Goal: Entertainment & Leisure: Consume media (video, audio)

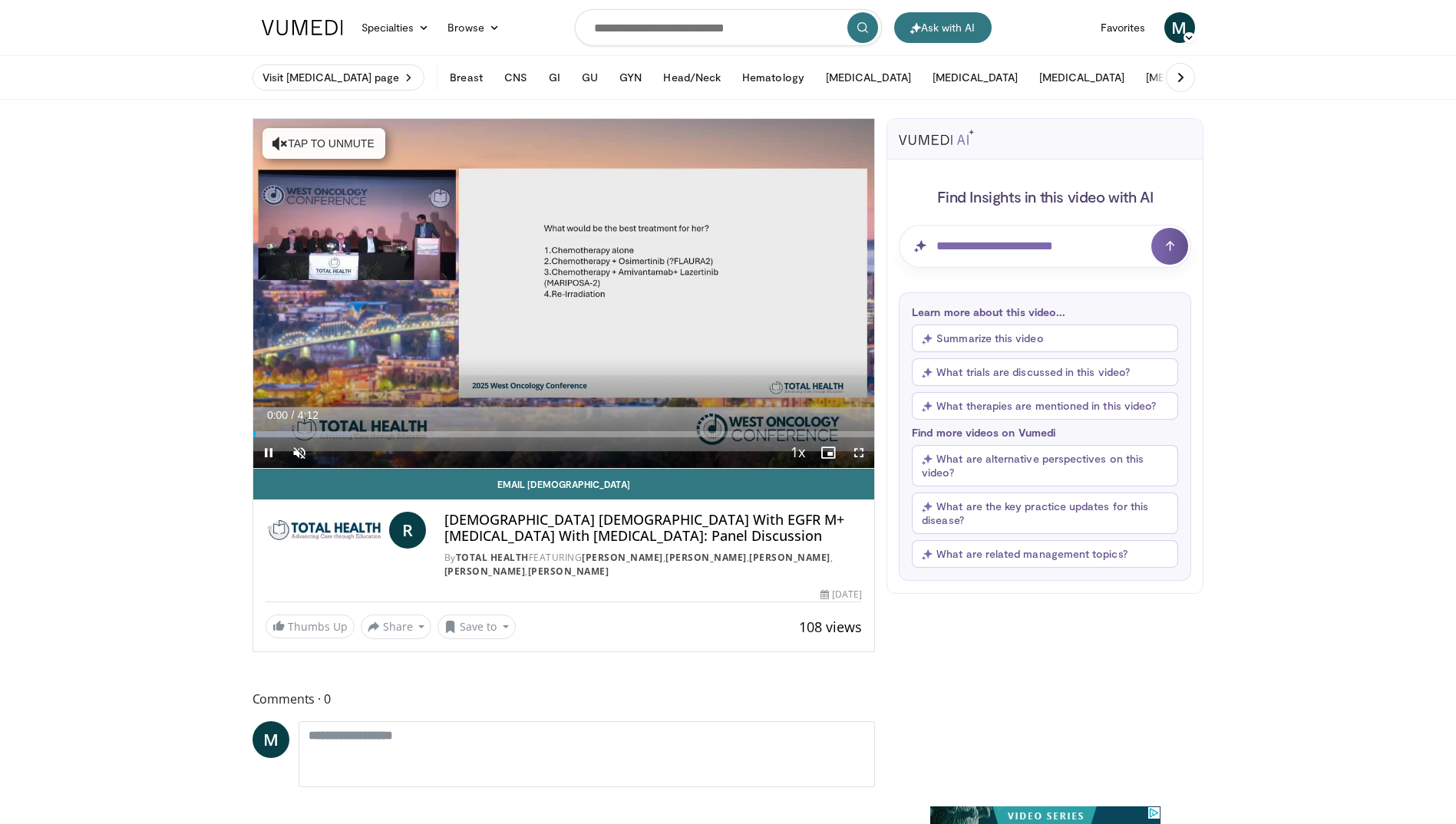
click at [861, 459] on span "Video Player" at bounding box center [859, 453] width 31 height 31
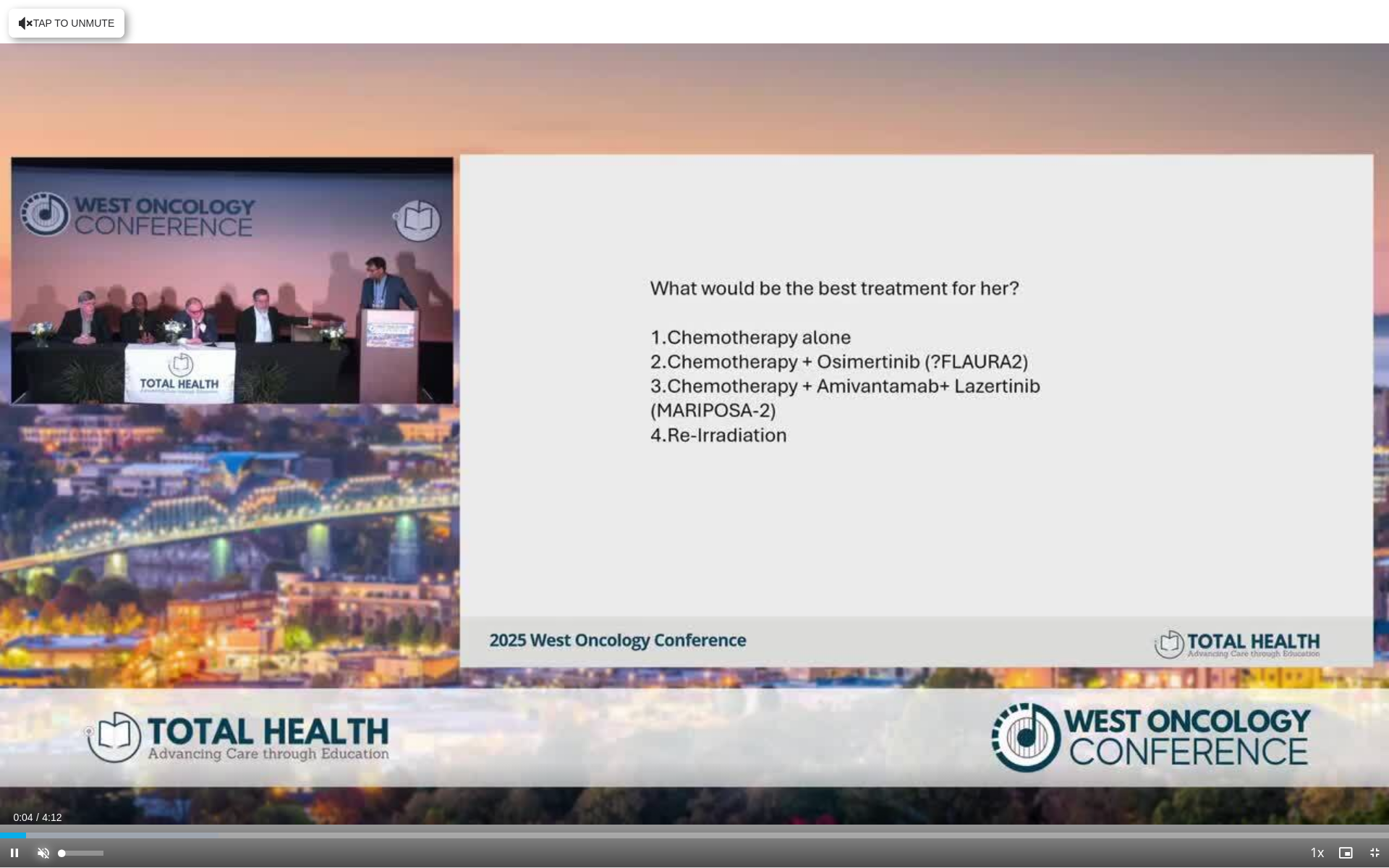
click at [45, 776] on span "Video Player" at bounding box center [44, 853] width 29 height 29
click at [94, 776] on div "Volume Level" at bounding box center [78, 853] width 34 height 5
